Goal: Information Seeking & Learning: Learn about a topic

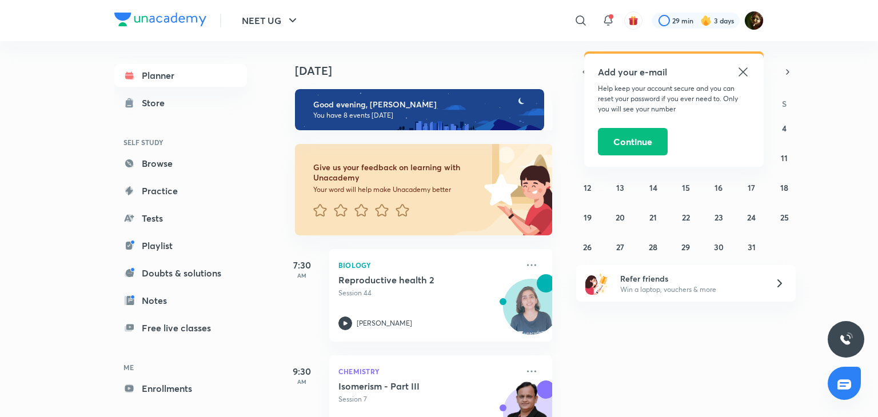
click at [744, 71] on icon at bounding box center [743, 71] width 9 height 9
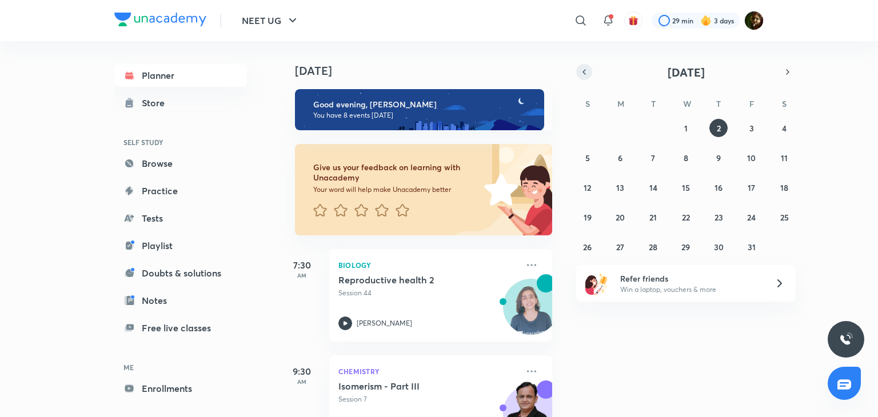
click at [584, 66] on button "button" at bounding box center [584, 72] width 16 height 16
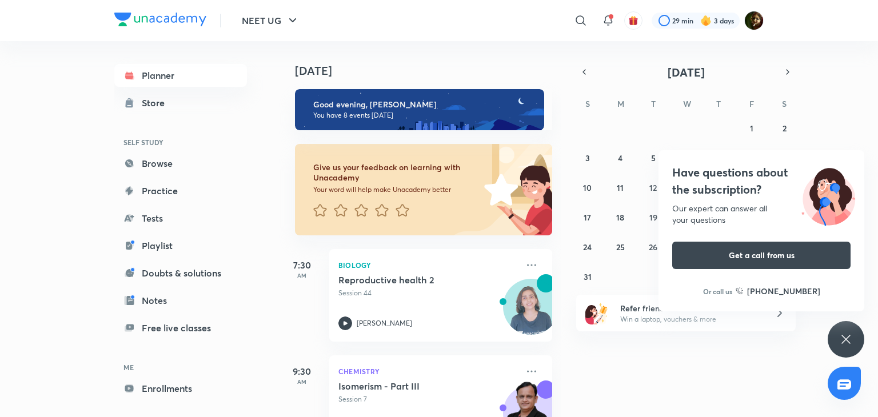
click at [845, 328] on div "Have questions about the subscription? Our expert can answer all your questions…" at bounding box center [846, 339] width 37 height 37
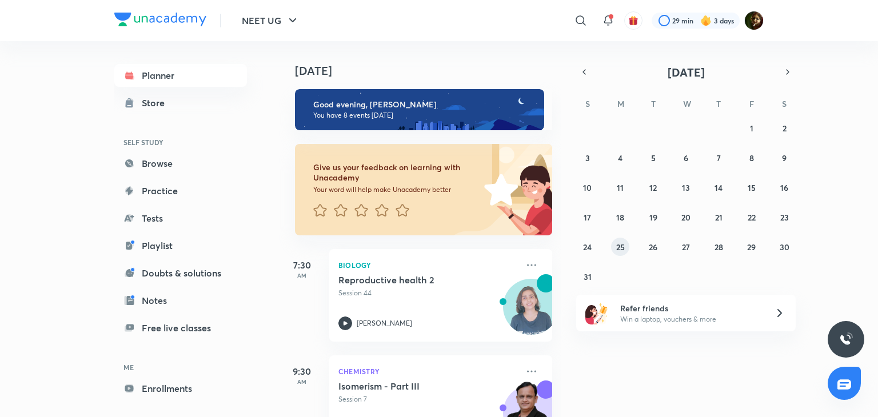
click at [625, 247] on button "25" at bounding box center [620, 247] width 18 height 18
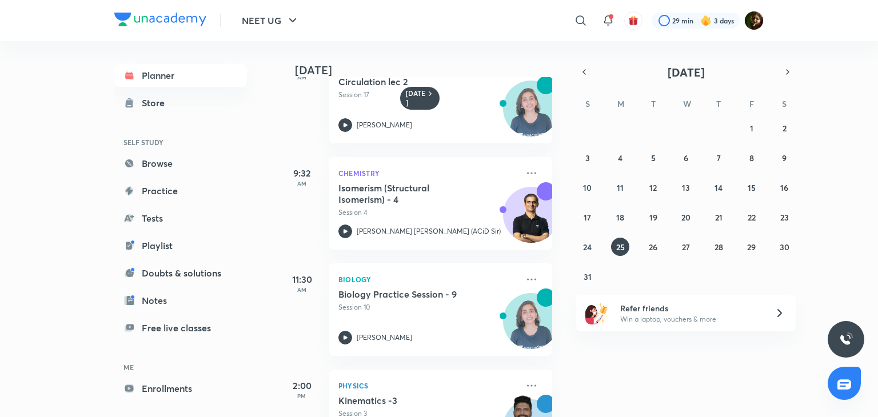
scroll to position [42, 0]
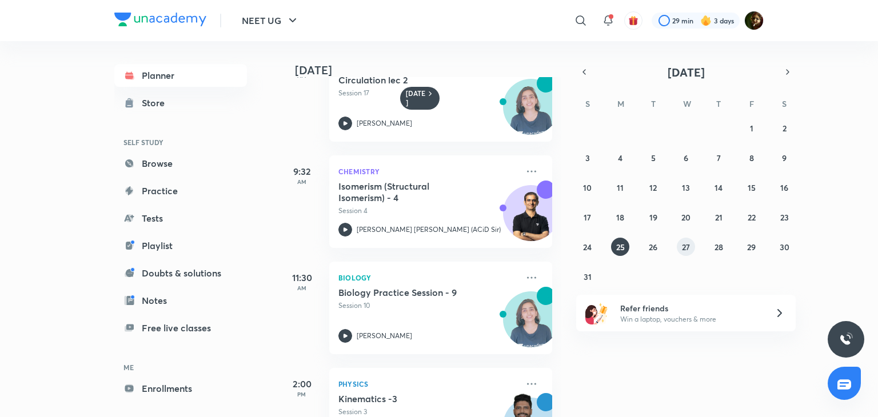
click at [692, 248] on button "27" at bounding box center [686, 247] width 18 height 18
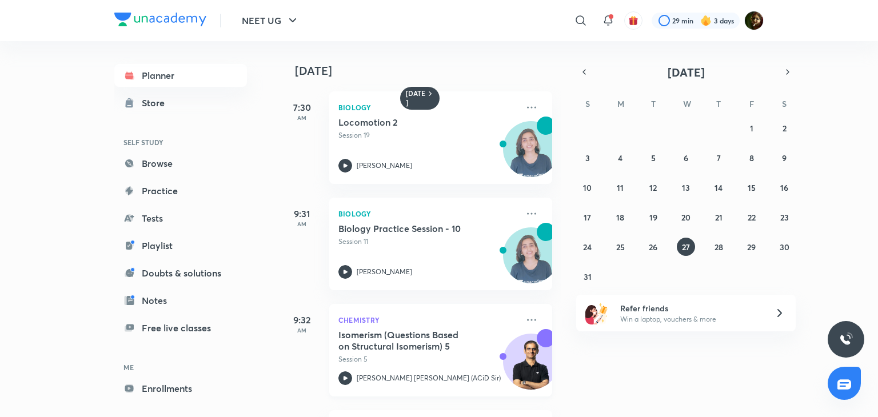
click at [391, 354] on p "Session 5" at bounding box center [427, 359] width 179 height 10
click at [724, 242] on button "28" at bounding box center [718, 247] width 18 height 18
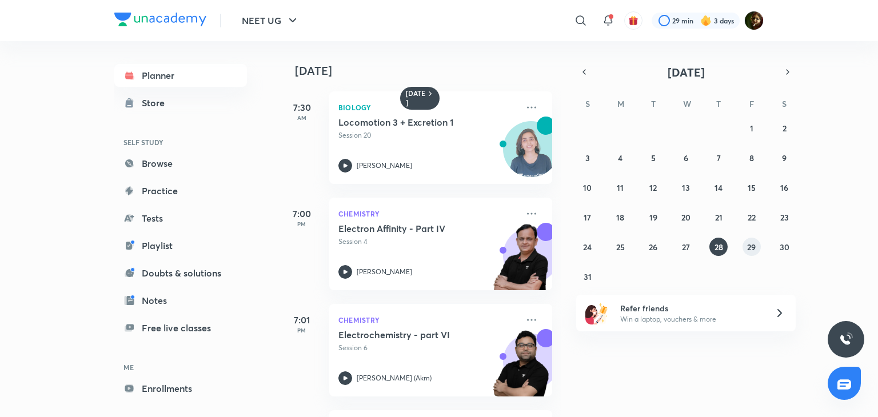
click at [751, 248] on abbr "29" at bounding box center [751, 247] width 9 height 11
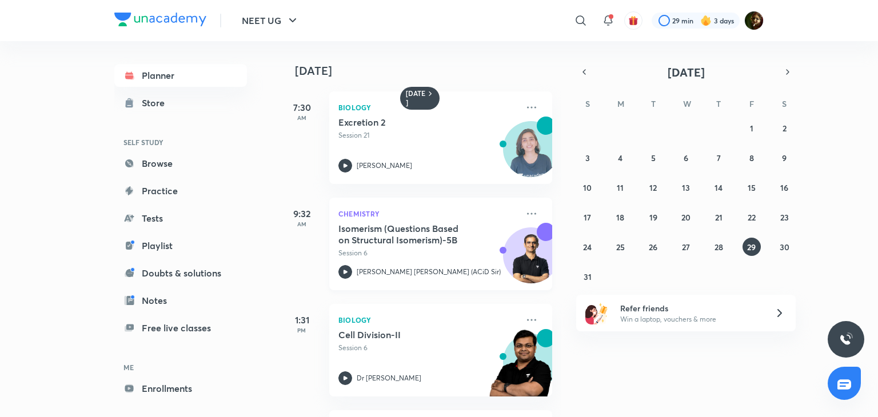
click at [350, 268] on icon at bounding box center [345, 272] width 14 height 14
click at [347, 271] on icon at bounding box center [345, 272] width 14 height 14
